Goal: Task Accomplishment & Management: Use online tool/utility

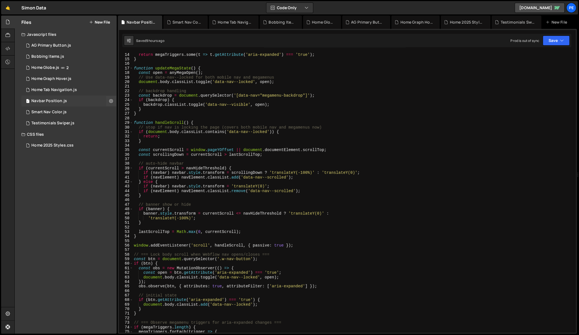
scroll to position [59, 0]
click at [108, 101] on button at bounding box center [111, 101] width 10 height 10
type input "Navbar Position"
radio input "true"
checkbox input "true"
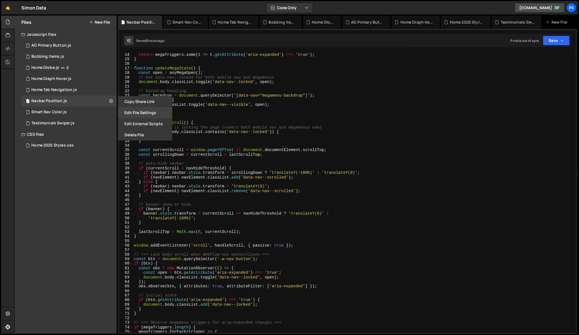
click at [139, 112] on button "Edit File Settings" at bounding box center [145, 112] width 54 height 11
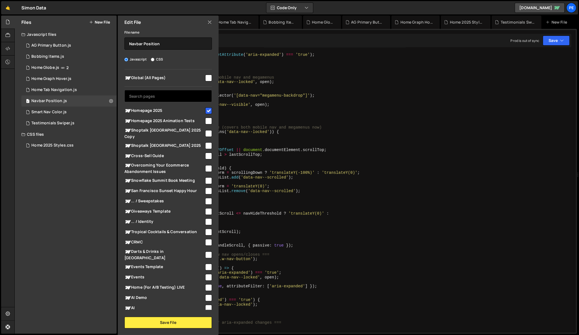
click at [184, 96] on input "text" at bounding box center [167, 96] width 87 height 12
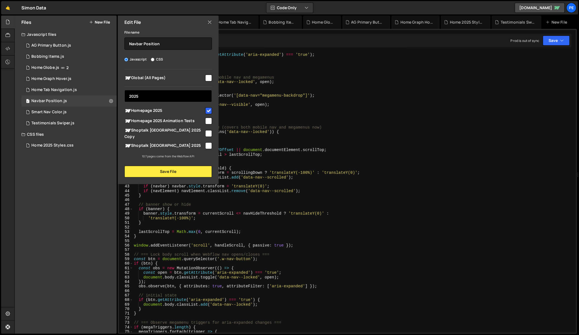
type input "2025"
click at [302, 120] on div "function anyMegaOpen ( ) { return megaTriggers . some ( t => t . getAttribute (…" at bounding box center [353, 193] width 441 height 290
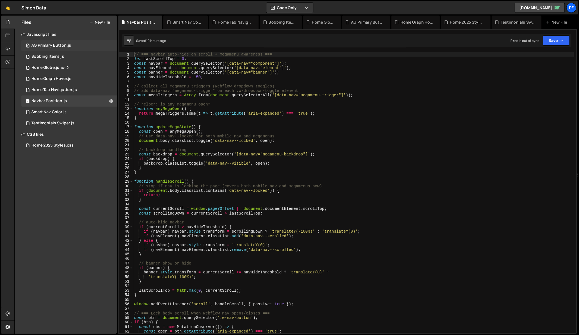
click at [112, 43] on div "1 AG Primary Button.js 0" at bounding box center [68, 45] width 95 height 11
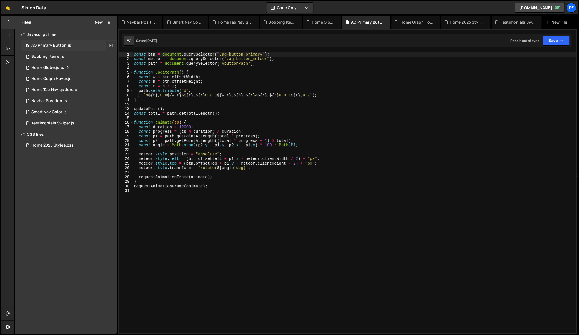
click at [110, 44] on icon at bounding box center [111, 45] width 4 height 5
type input "AG Primary Button"
radio input "true"
checkbox input "true"
click at [141, 60] on button "Edit File Settings" at bounding box center [145, 57] width 54 height 11
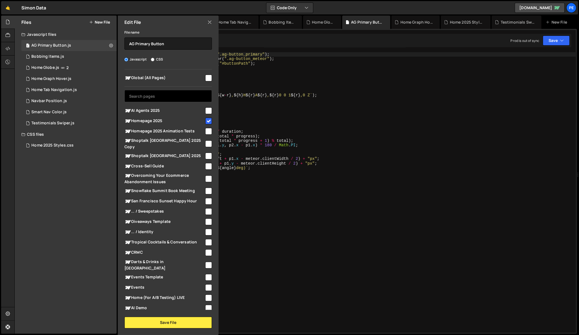
click at [159, 99] on input "text" at bounding box center [167, 96] width 87 height 12
click at [205, 110] on input "checkbox" at bounding box center [208, 110] width 7 height 7
checkbox input "true"
click at [156, 326] on button "Save File" at bounding box center [167, 323] width 87 height 12
checkbox input "false"
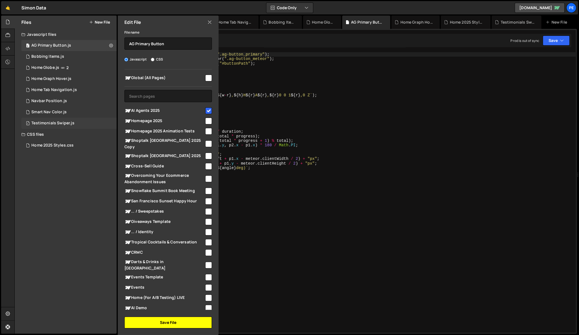
checkbox input "false"
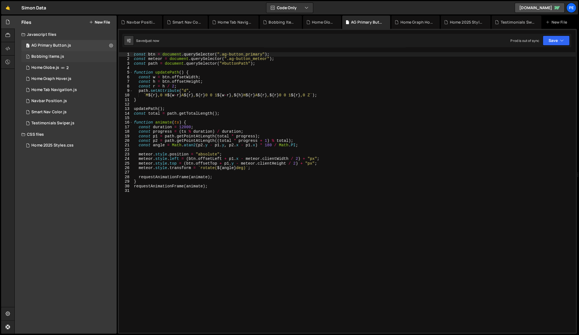
click at [108, 55] on div "1 Bobbing Items.js 0" at bounding box center [68, 56] width 95 height 11
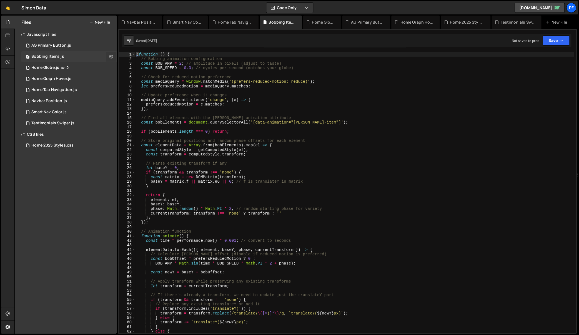
click at [109, 55] on button at bounding box center [111, 57] width 10 height 10
type input "Bobbing Items"
radio input "true"
checkbox input "true"
click at [130, 68] on button "Edit File Settings" at bounding box center [145, 68] width 54 height 11
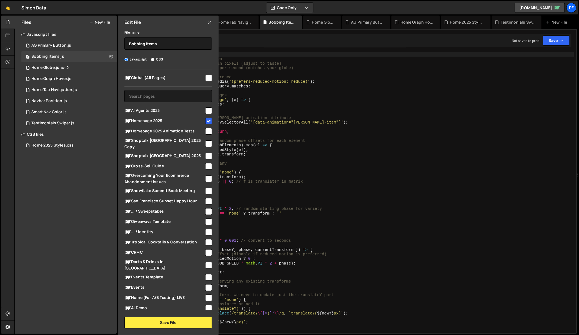
click at [205, 109] on input "checkbox" at bounding box center [208, 110] width 7 height 7
checkbox input "true"
click at [170, 321] on button "Save File" at bounding box center [167, 323] width 87 height 12
checkbox input "false"
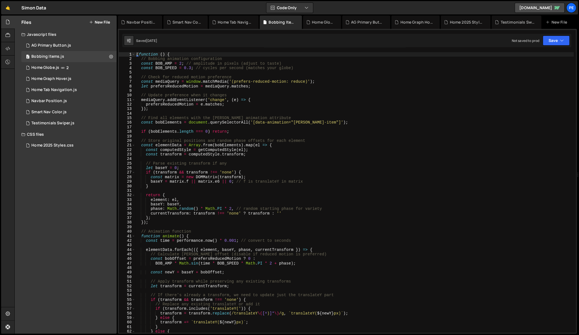
type textarea "// Find all elements with the [PERSON_NAME] animation attribute"
click at [267, 118] on div "( function ( ) { // Bobbing animation configuration const BOB_AMP = 2 ; // ampl…" at bounding box center [354, 197] width 439 height 290
click at [106, 67] on div "1 Home Globe.js 2" at bounding box center [68, 67] width 95 height 11
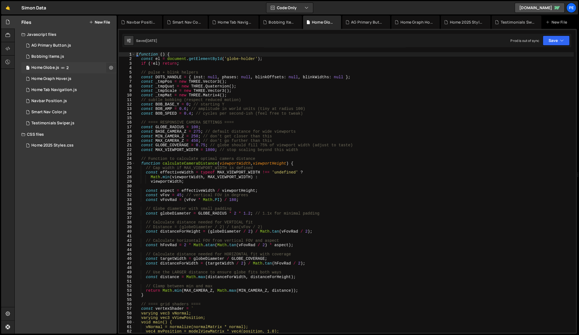
click at [110, 67] on icon at bounding box center [111, 67] width 4 height 5
type input "Home Globe"
radio input "true"
checkbox input "true"
click at [141, 79] on button "Edit File Settings" at bounding box center [145, 79] width 54 height 11
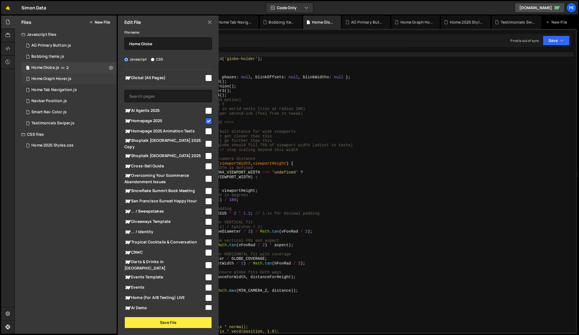
click at [101, 75] on div "1 Home Graph Hover.js 0" at bounding box center [68, 78] width 95 height 11
checkbox input "false"
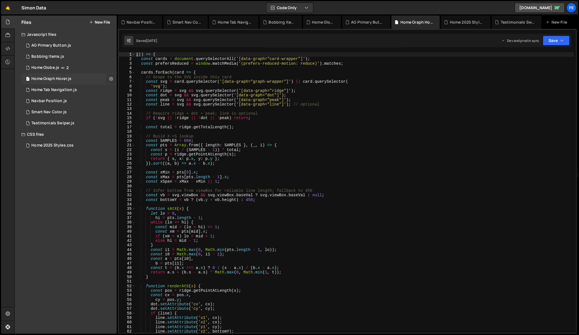
click at [112, 78] on icon at bounding box center [111, 78] width 4 height 5
type input "Home Graph Hover"
radio input "true"
checkbox input "true"
click at [138, 90] on button "Edit File Settings" at bounding box center [145, 90] width 54 height 11
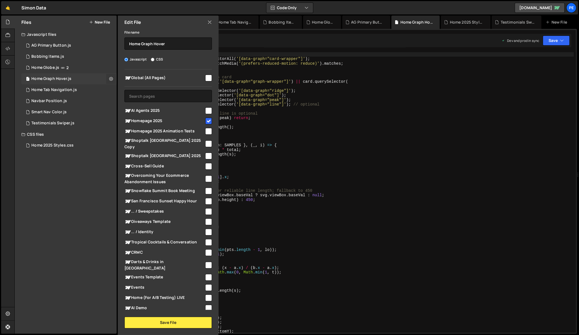
click at [111, 80] on icon at bounding box center [111, 78] width 4 height 5
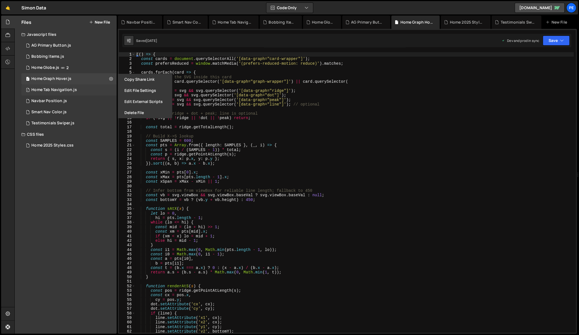
click at [109, 89] on div "1 Home Tab Navigation.js 0" at bounding box center [68, 89] width 95 height 11
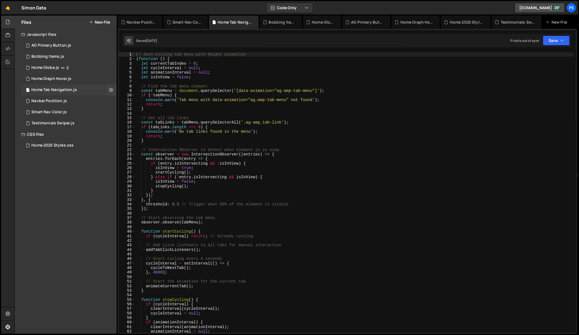
click at [99, 88] on div "1 Home Tab Navigation.js 0" at bounding box center [68, 89] width 95 height 11
click at [112, 88] on icon at bounding box center [111, 89] width 4 height 5
click at [139, 98] on button "Edit File Settings" at bounding box center [145, 101] width 54 height 11
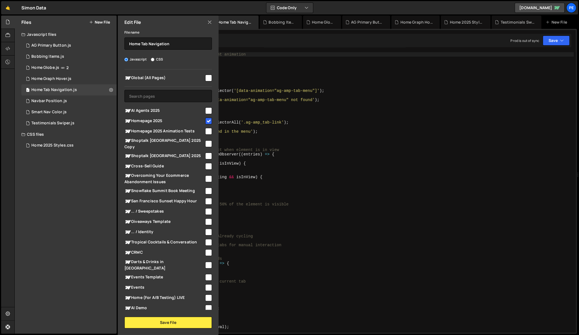
type textarea "if (tabLinks.length === 0) {"
click at [267, 127] on div "// Auto-cycling tab menu with height animation ( function ( ) { let currentTabI…" at bounding box center [354, 197] width 439 height 290
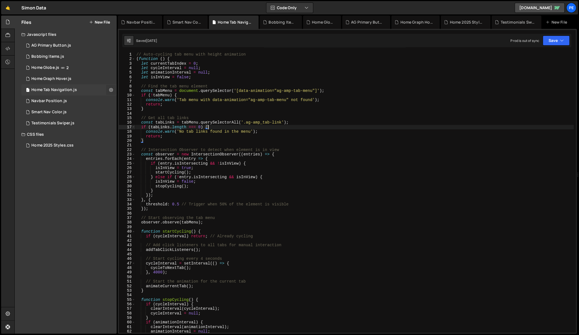
click at [109, 88] on icon at bounding box center [111, 89] width 4 height 5
click at [150, 102] on button "Edit File Settings" at bounding box center [145, 101] width 54 height 11
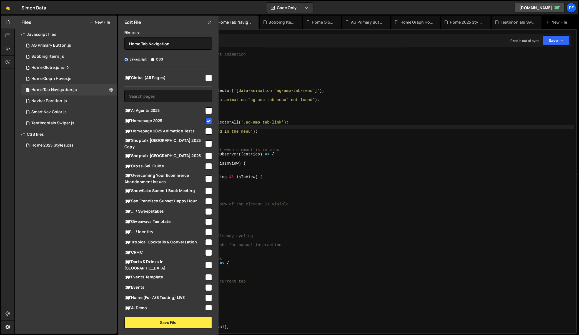
click at [207, 111] on input "checkbox" at bounding box center [208, 110] width 7 height 7
checkbox input "true"
click at [177, 319] on button "Save File" at bounding box center [167, 323] width 87 height 12
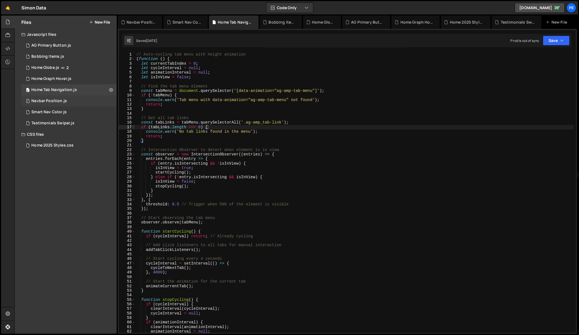
click at [112, 101] on div "1 Navbar Position.js 0" at bounding box center [68, 101] width 95 height 11
click at [111, 101] on icon at bounding box center [111, 100] width 4 height 5
type input "Navbar Position"
radio input "true"
checkbox input "true"
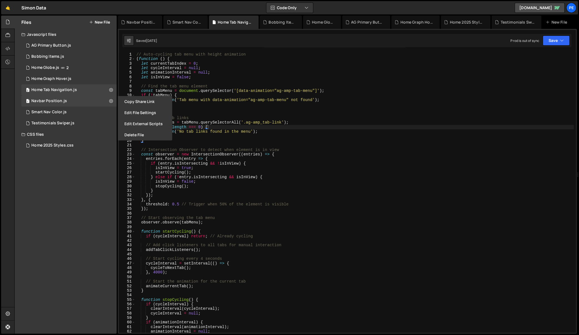
checkbox input "false"
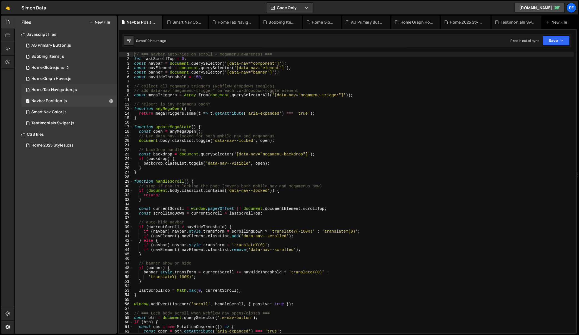
drag, startPoint x: 108, startPoint y: 93, endPoint x: 86, endPoint y: 92, distance: 22.6
click at [108, 93] on div "2 Home Tab Navigation.js 0" at bounding box center [68, 89] width 95 height 11
click at [82, 91] on div "2 Home Tab Navigation.js 0" at bounding box center [68, 89] width 95 height 11
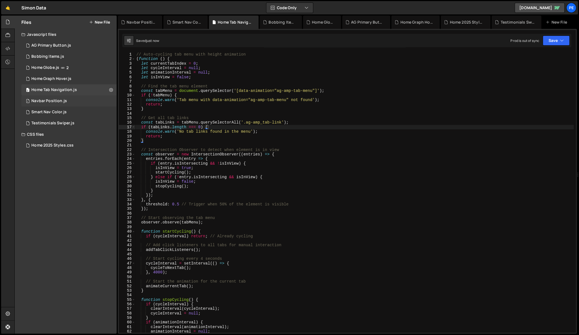
click at [107, 99] on div "1 Navbar Position.js 0" at bounding box center [68, 101] width 95 height 11
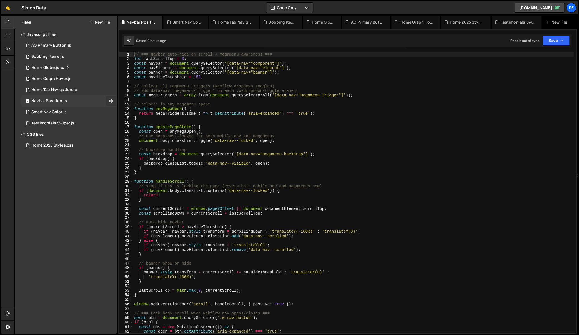
click at [110, 101] on icon at bounding box center [111, 100] width 4 height 5
type input "Navbar Position"
radio input "true"
checkbox input "true"
click at [128, 113] on button "Edit File Settings" at bounding box center [145, 112] width 54 height 11
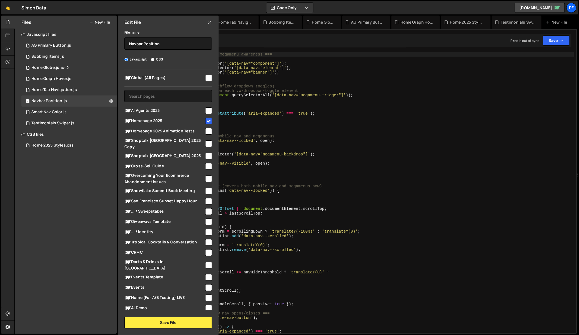
click at [207, 109] on input "checkbox" at bounding box center [208, 110] width 7 height 7
checkbox input "true"
click at [154, 325] on button "Save File" at bounding box center [167, 323] width 87 height 12
checkbox input "false"
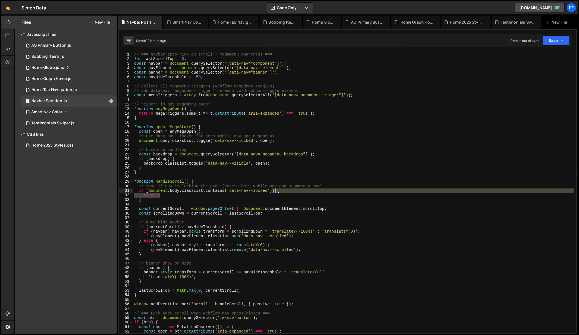
click at [276, 193] on div "// === Navbar auto-hide on scroll + megamenu awareness === let lastScrollTop = …" at bounding box center [353, 197] width 441 height 290
type textarea "if (document.body.classList.contains('data-nav--locked')) {"
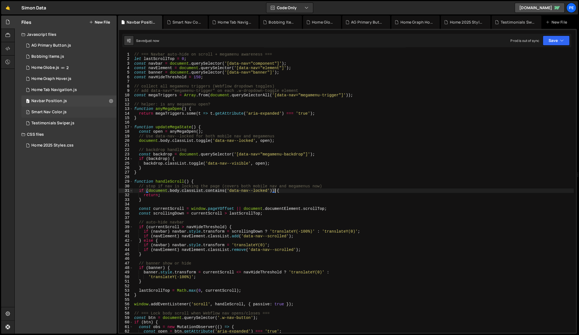
click at [110, 111] on div "1 Smart Nav Color.js 0" at bounding box center [68, 112] width 95 height 11
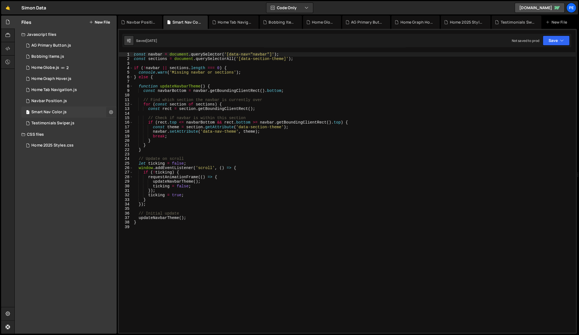
click at [110, 111] on icon at bounding box center [111, 111] width 4 height 5
type input "Smart Nav Color"
radio input "true"
checkbox input "true"
click at [125, 121] on button "Edit File Settings" at bounding box center [145, 123] width 54 height 11
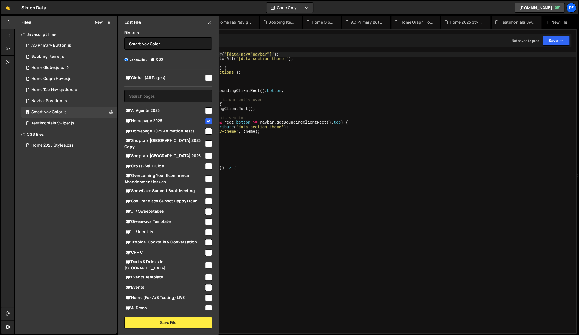
click at [206, 111] on input "checkbox" at bounding box center [208, 110] width 7 height 7
checkbox input "true"
click at [153, 327] on button "Save File" at bounding box center [167, 323] width 87 height 12
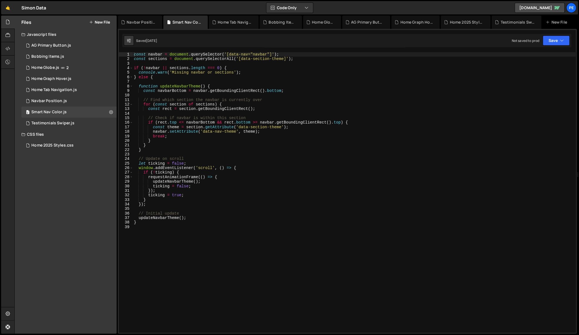
click at [203, 182] on div "const navbar = document . querySelector ( '[data-nav="navbar"]' ) ; const secti…" at bounding box center [354, 197] width 443 height 290
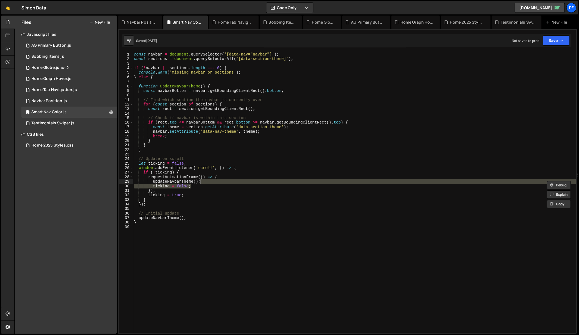
type textarea "updateNavbarTheme();"
